Goal: Task Accomplishment & Management: Use online tool/utility

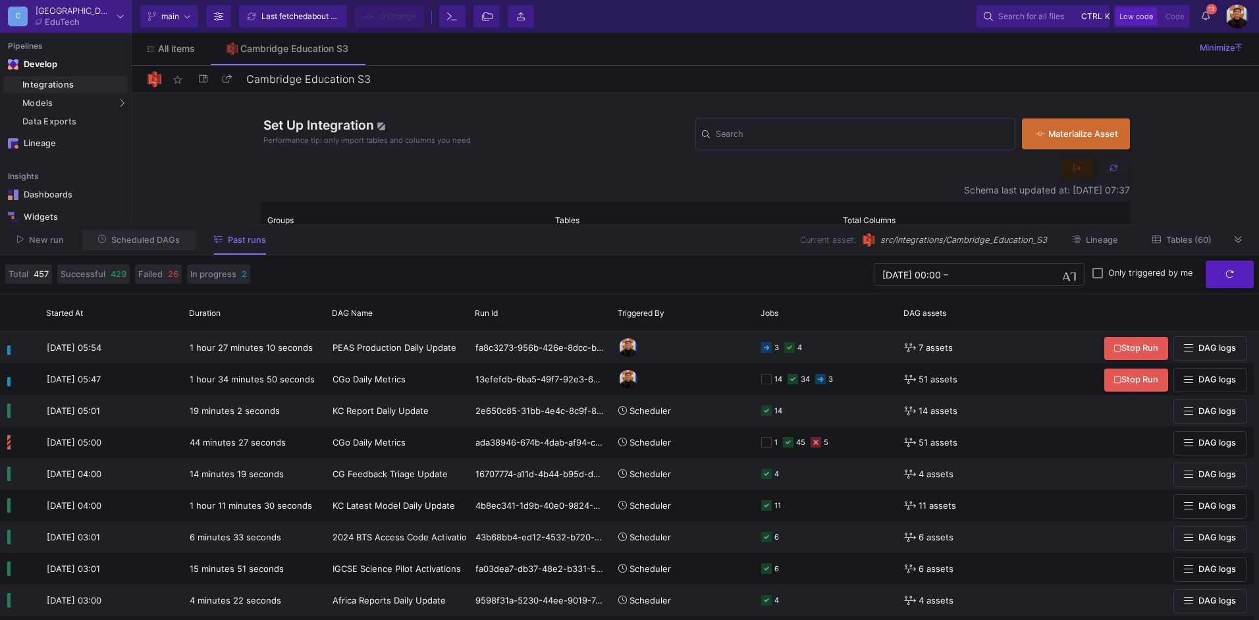
click at [143, 239] on span "Scheduled DAGs" at bounding box center [145, 240] width 68 height 10
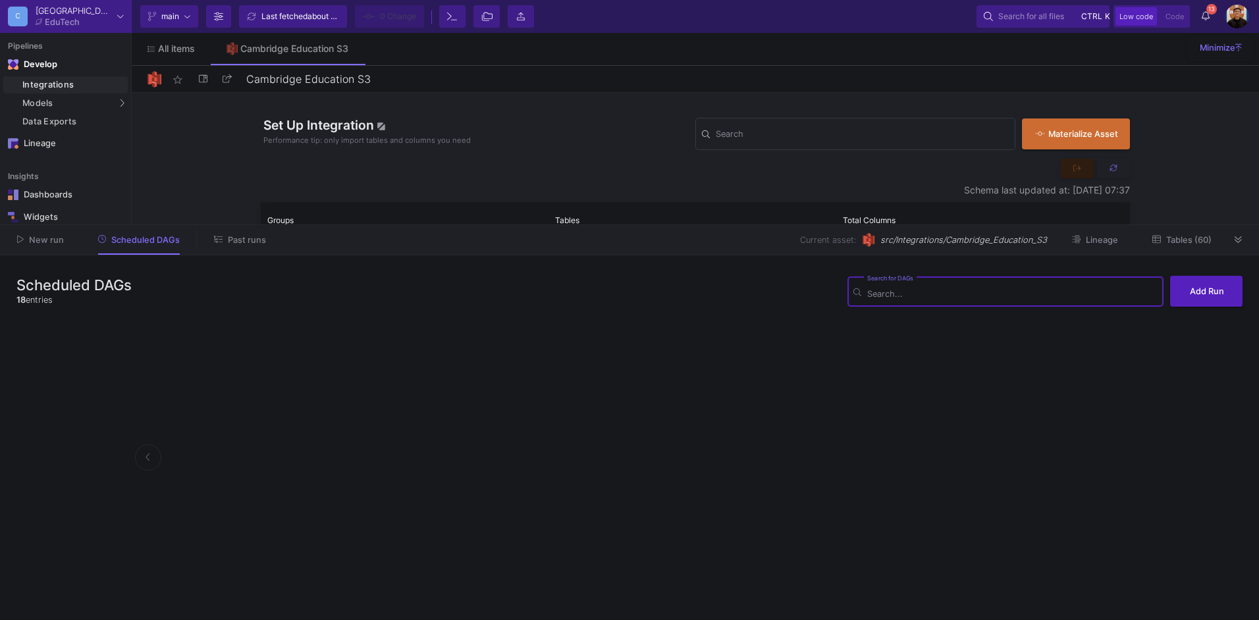
click at [237, 247] on button "Past runs" at bounding box center [240, 240] width 84 height 20
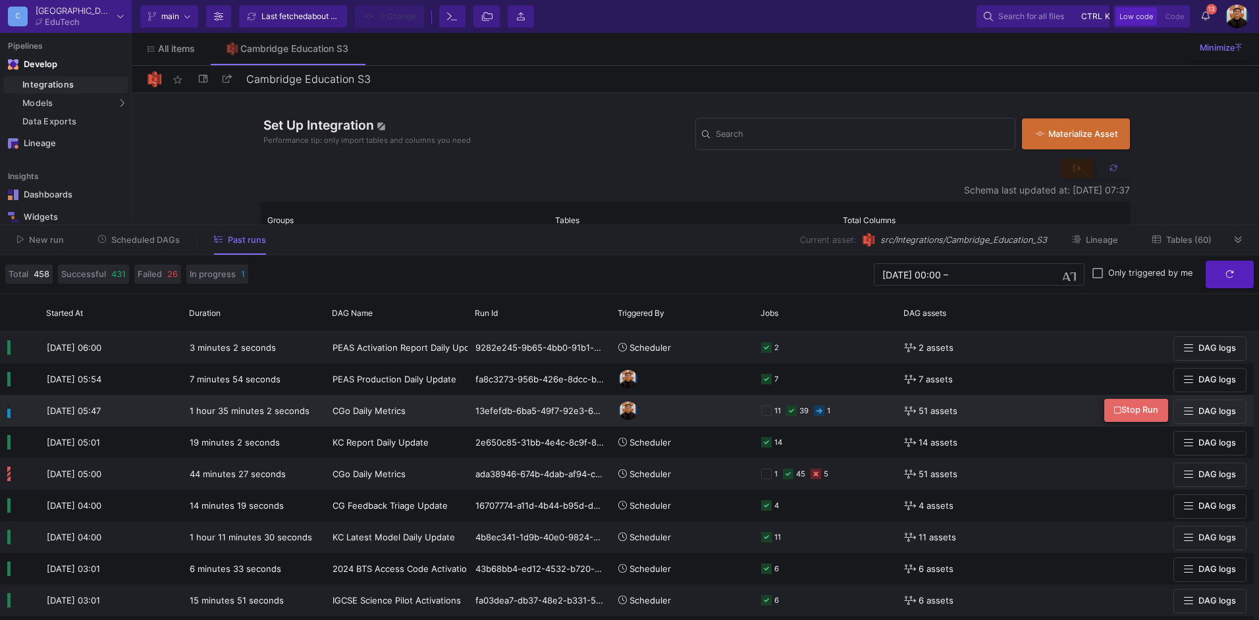
click at [1120, 412] on span "Stop Run" at bounding box center [1136, 410] width 44 height 10
click at [153, 236] on span "Scheduled DAGs" at bounding box center [145, 240] width 68 height 10
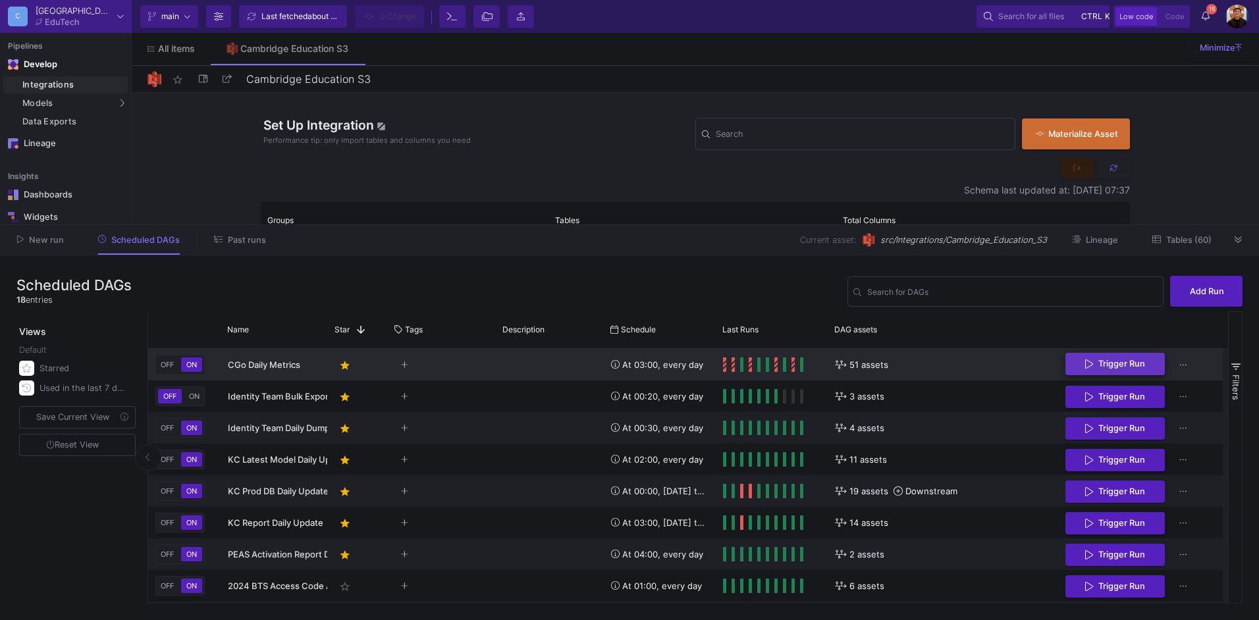
click at [1121, 363] on span "Trigger Run" at bounding box center [1121, 364] width 47 height 10
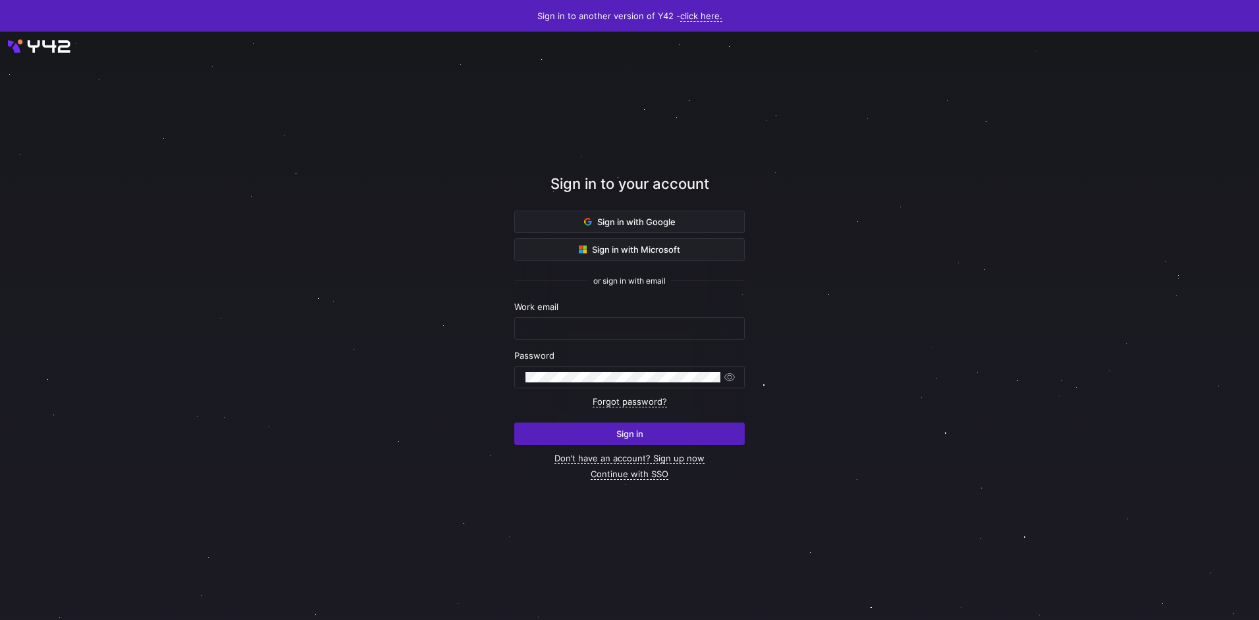
type input "airon.hiwatig@cambridge.org"
click at [612, 433] on span "submit" at bounding box center [629, 433] width 229 height 21
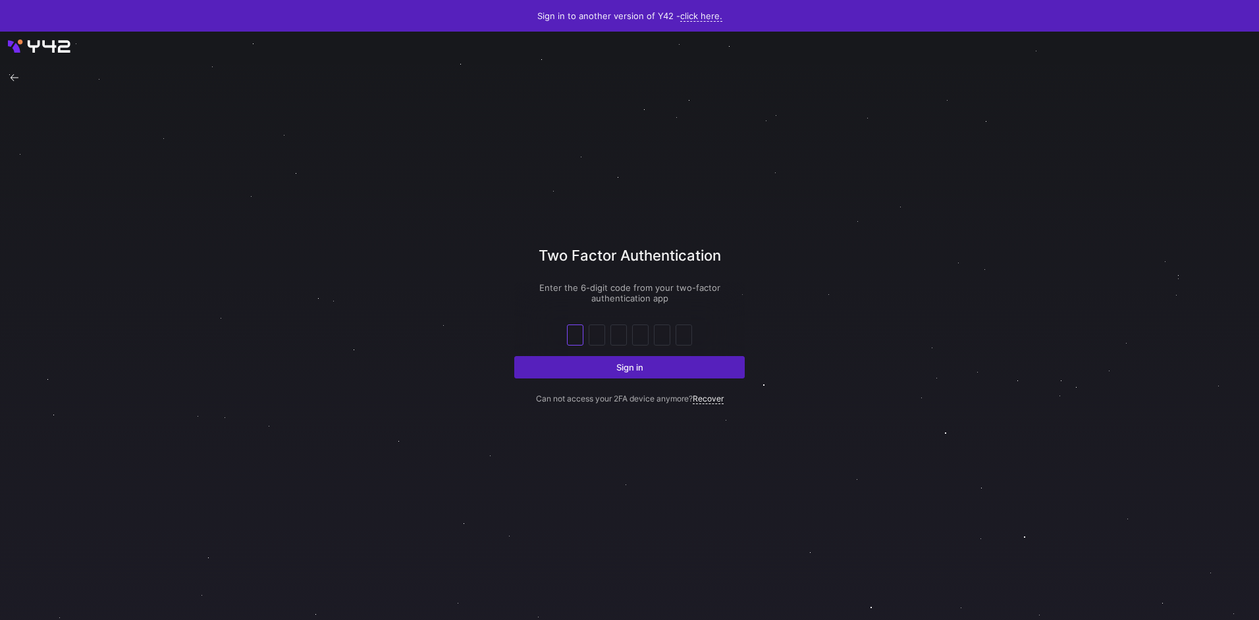
type input "0"
type input "7"
type input "1"
type input "7"
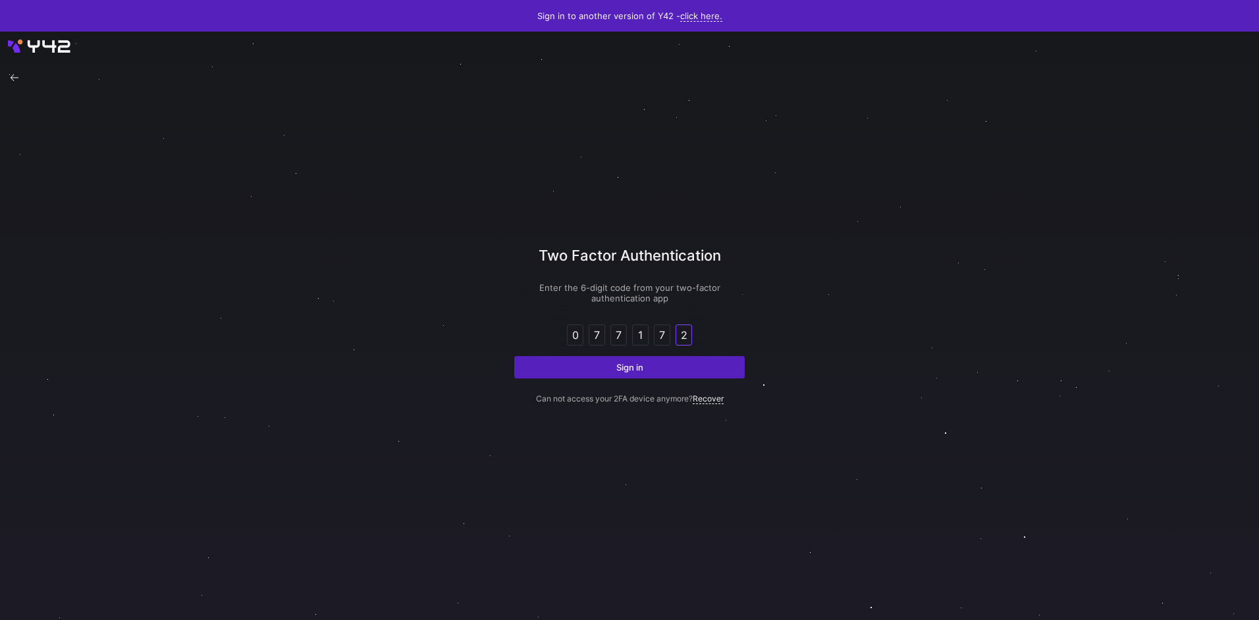
type input "2"
click at [514, 356] on button "Sign in" at bounding box center [629, 367] width 230 height 22
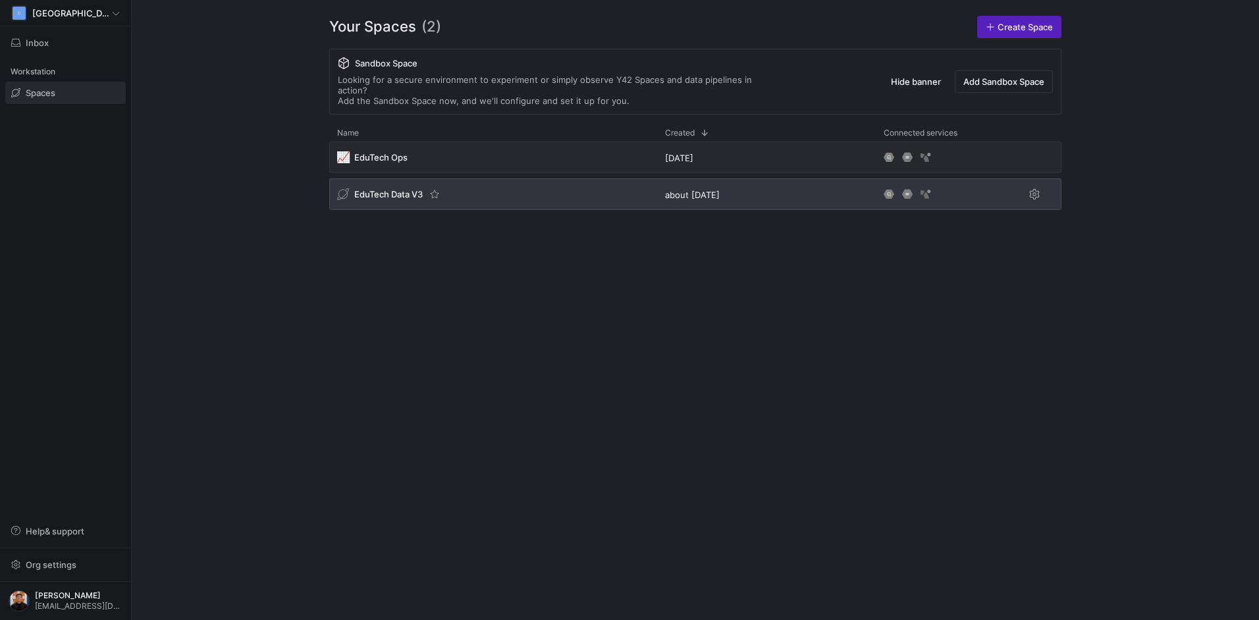
click at [405, 190] on div "EduTech Data V3" at bounding box center [389, 194] width 104 height 13
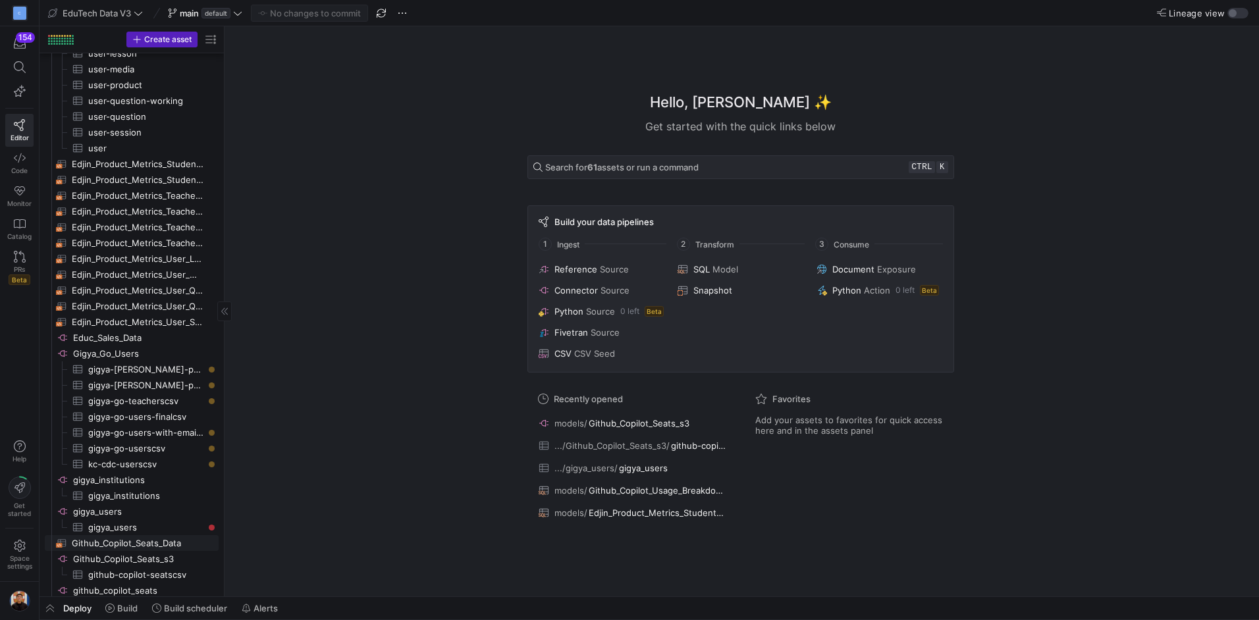
scroll to position [395, 0]
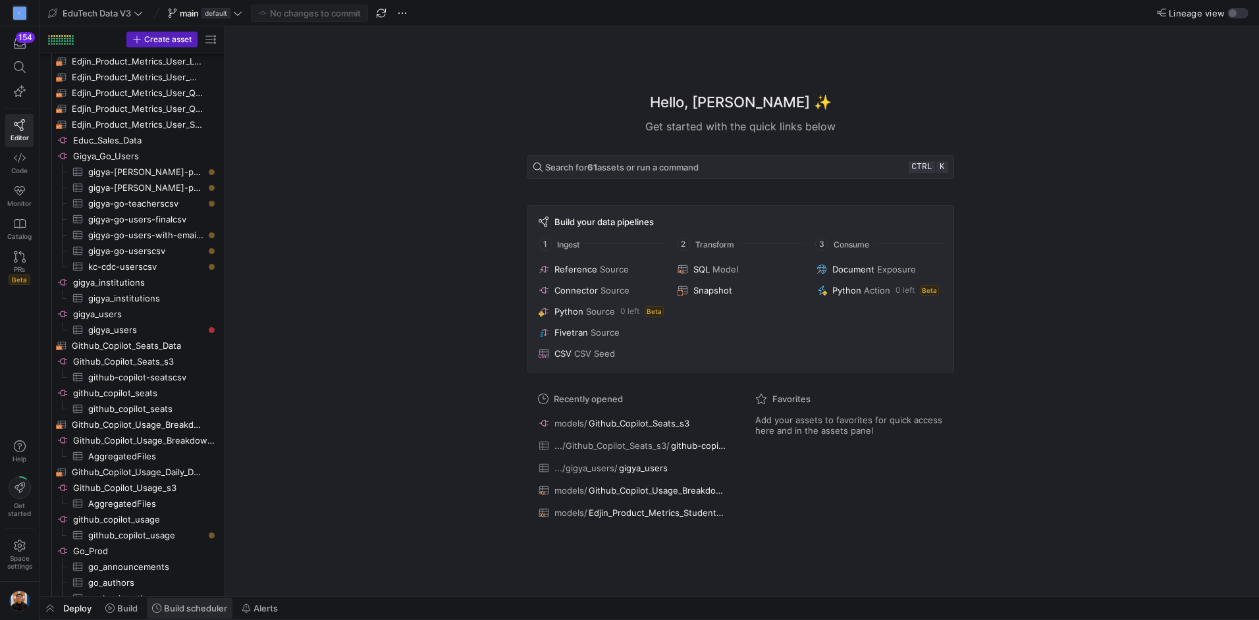
click at [192, 606] on span "Build scheduler" at bounding box center [195, 608] width 63 height 11
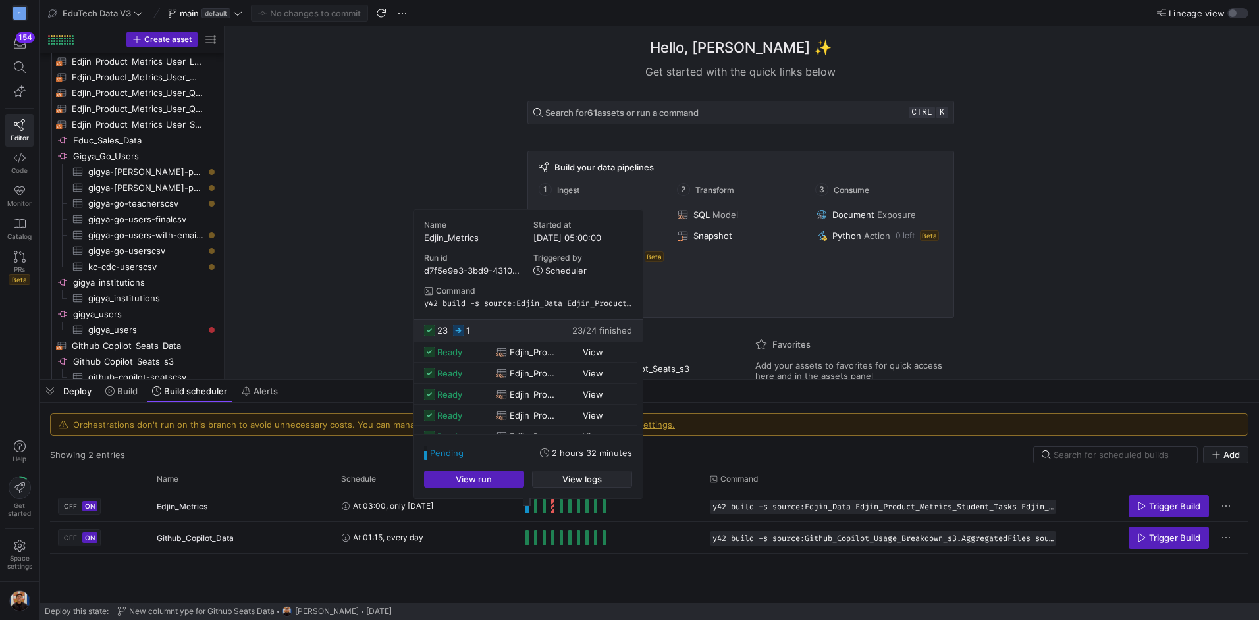
click at [581, 477] on span "View logs" at bounding box center [582, 479] width 40 height 11
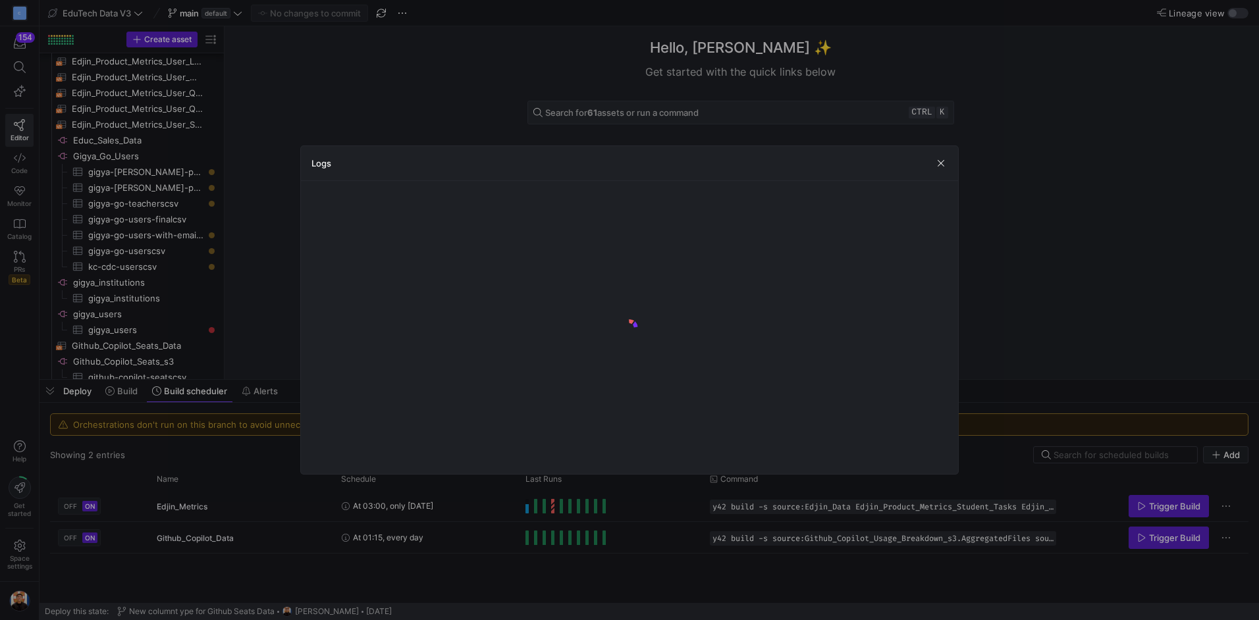
click at [591, 544] on div at bounding box center [629, 310] width 1259 height 620
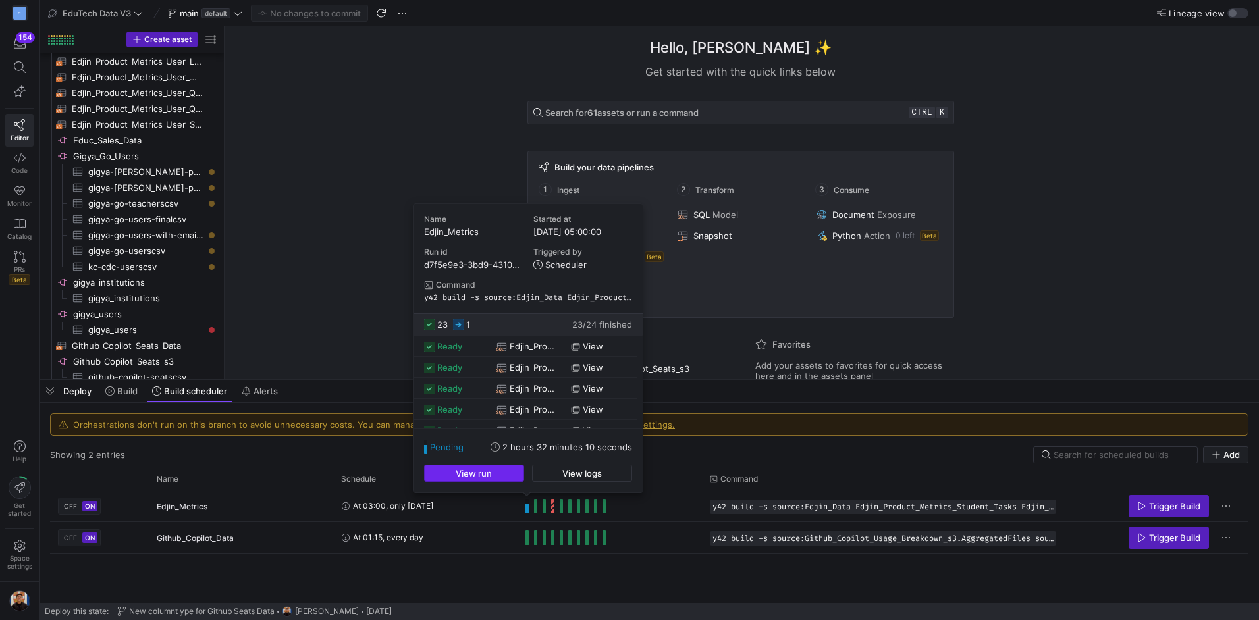
click at [489, 477] on span "View run" at bounding box center [474, 473] width 36 height 11
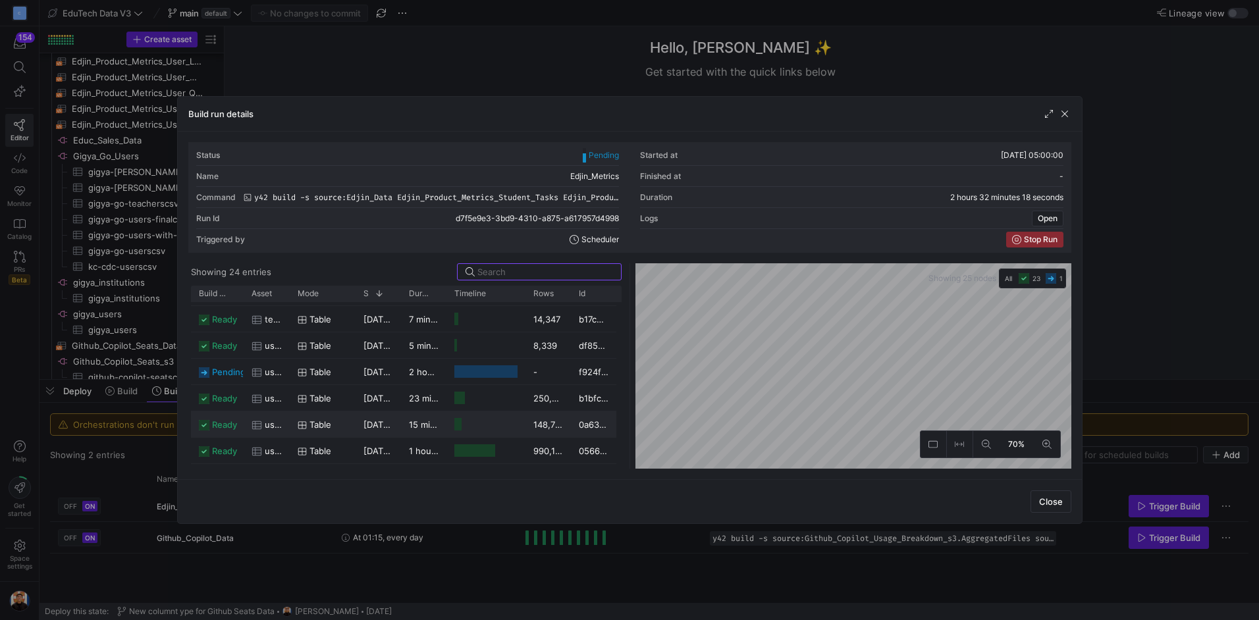
scroll to position [466, 0]
click at [1044, 235] on span "Stop Run" at bounding box center [1041, 239] width 34 height 9
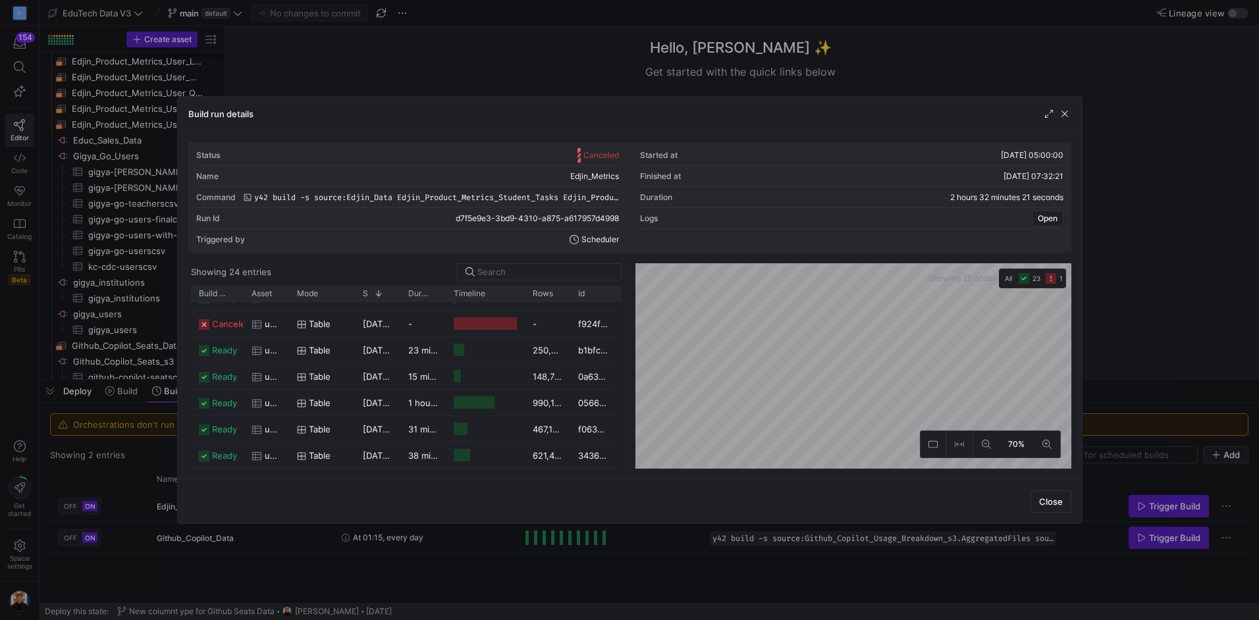
click at [1200, 274] on div at bounding box center [629, 310] width 1259 height 620
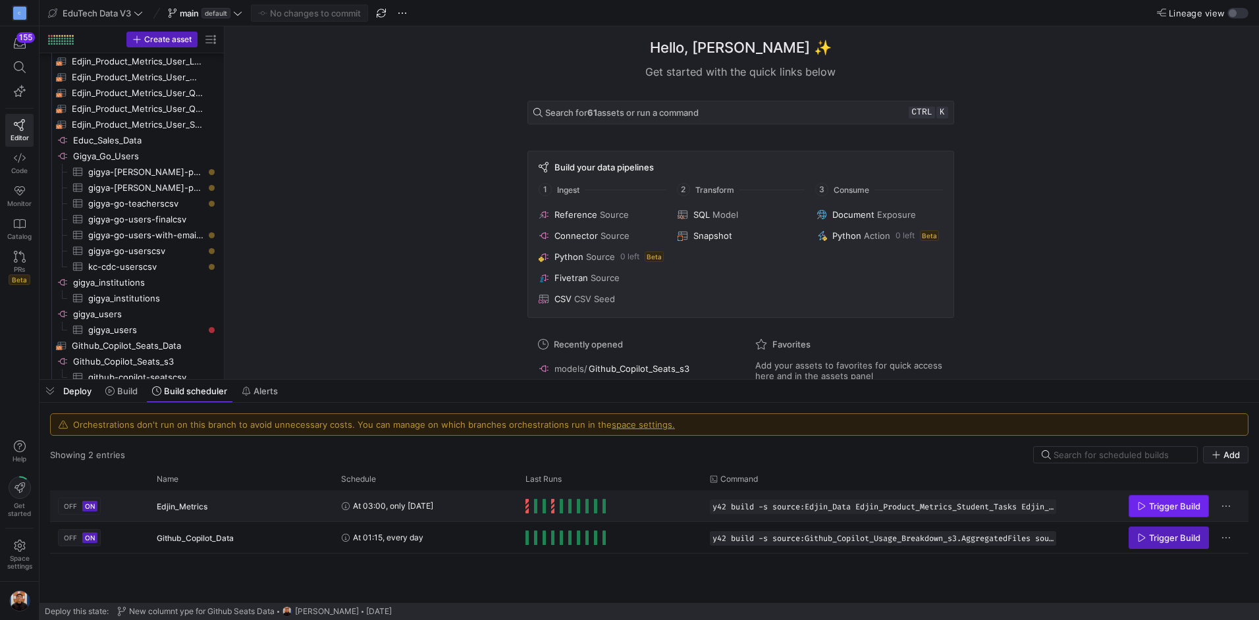
click at [1152, 506] on span "Trigger Build" at bounding box center [1174, 506] width 51 height 11
